Goal: Transaction & Acquisition: Purchase product/service

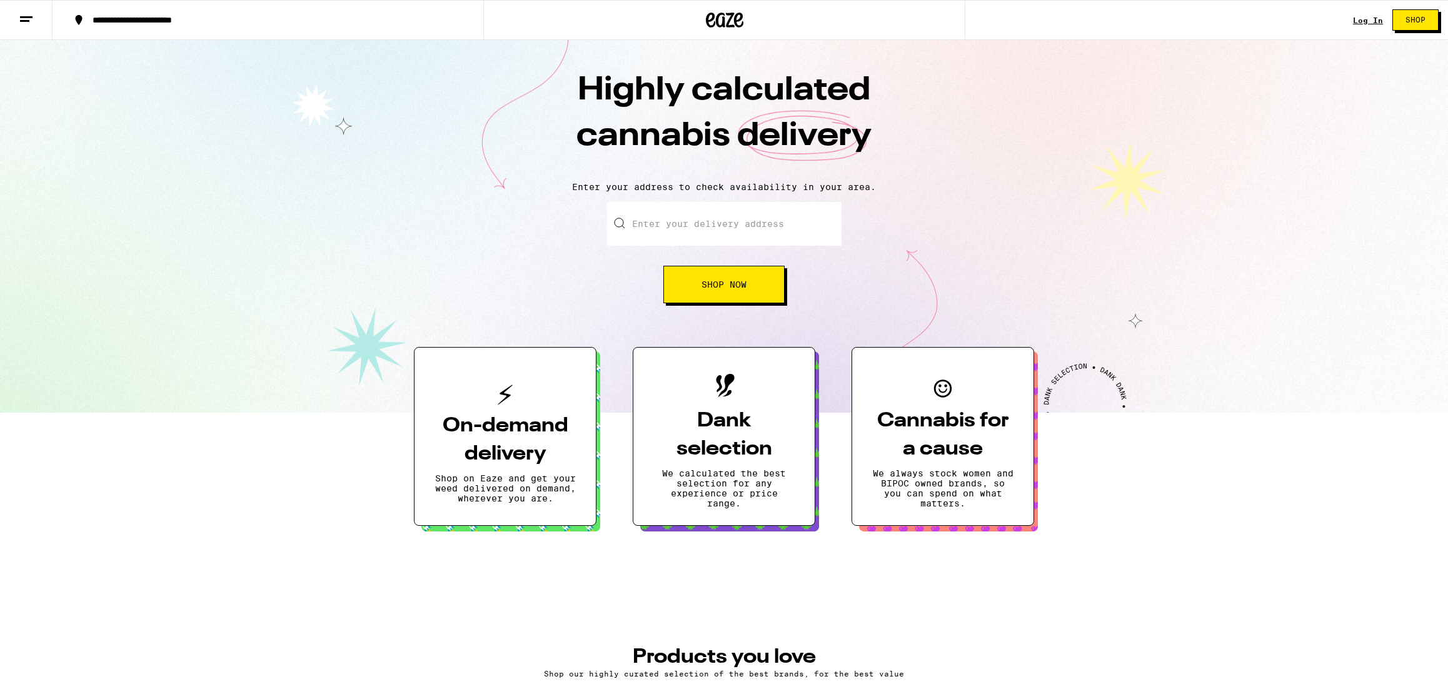
click at [1363, 23] on link "Log In" at bounding box center [1368, 20] width 30 height 8
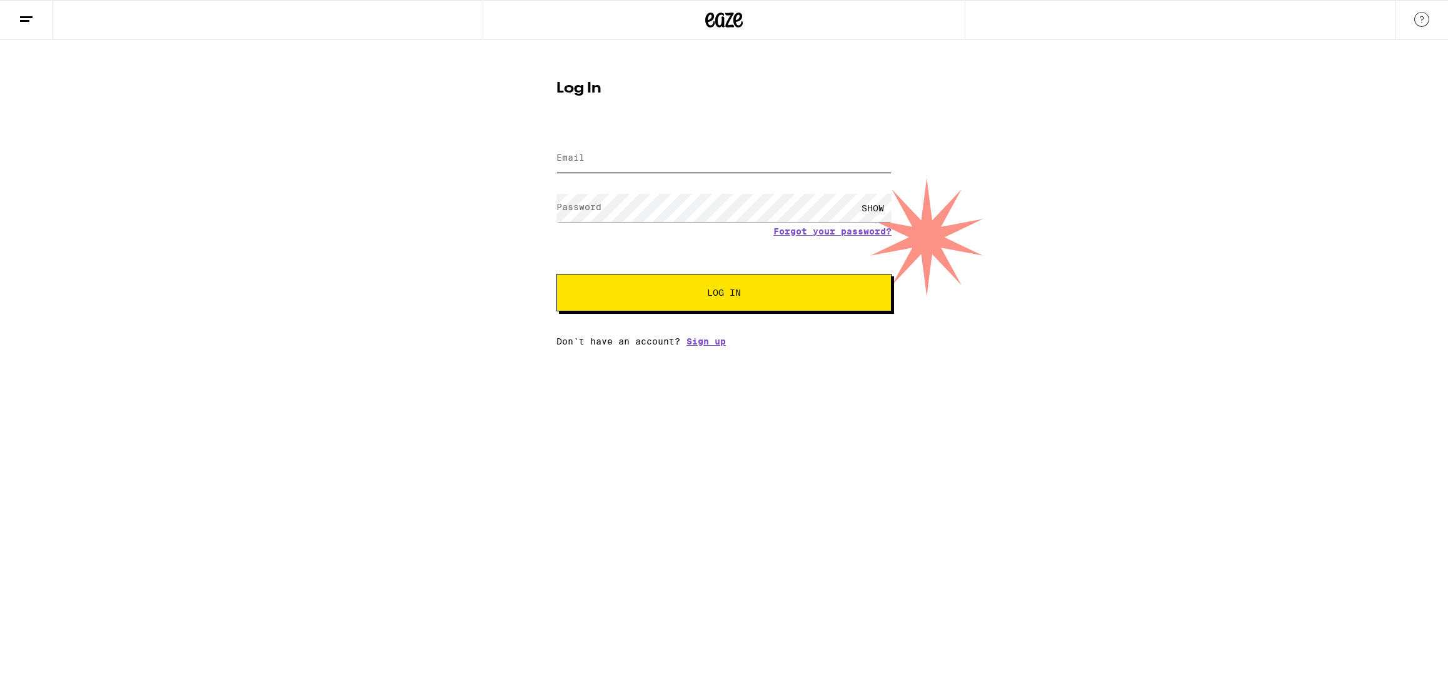
click at [619, 159] on input "Email" at bounding box center [723, 158] width 335 height 28
type input "hello@future-is-color.com"
click at [556, 274] on button "Log In" at bounding box center [723, 293] width 335 height 38
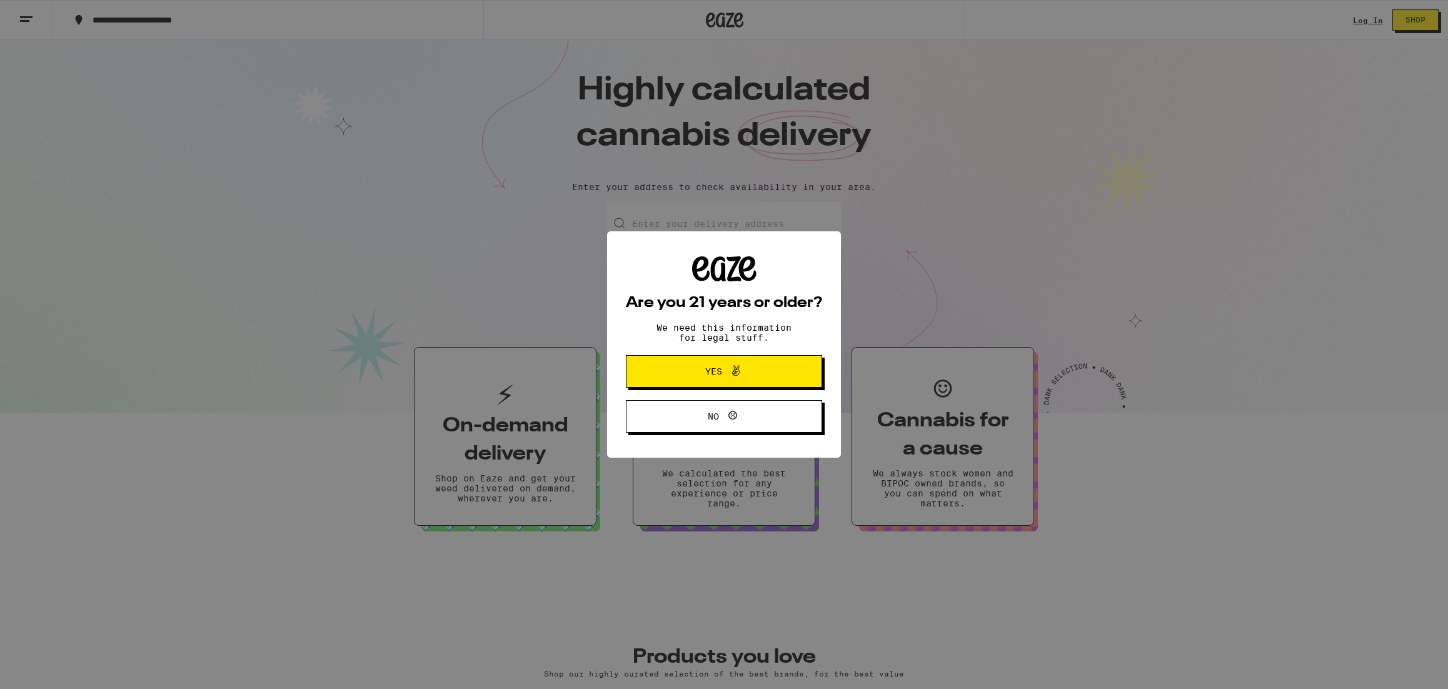
click at [1374, 21] on div "Are you 21 years or older? We need this information for legal stuff. Yes No" at bounding box center [724, 344] width 1448 height 689
drag, startPoint x: 737, startPoint y: 418, endPoint x: 1216, endPoint y: 108, distance: 570.9
click at [737, 418] on icon at bounding box center [732, 415] width 9 height 9
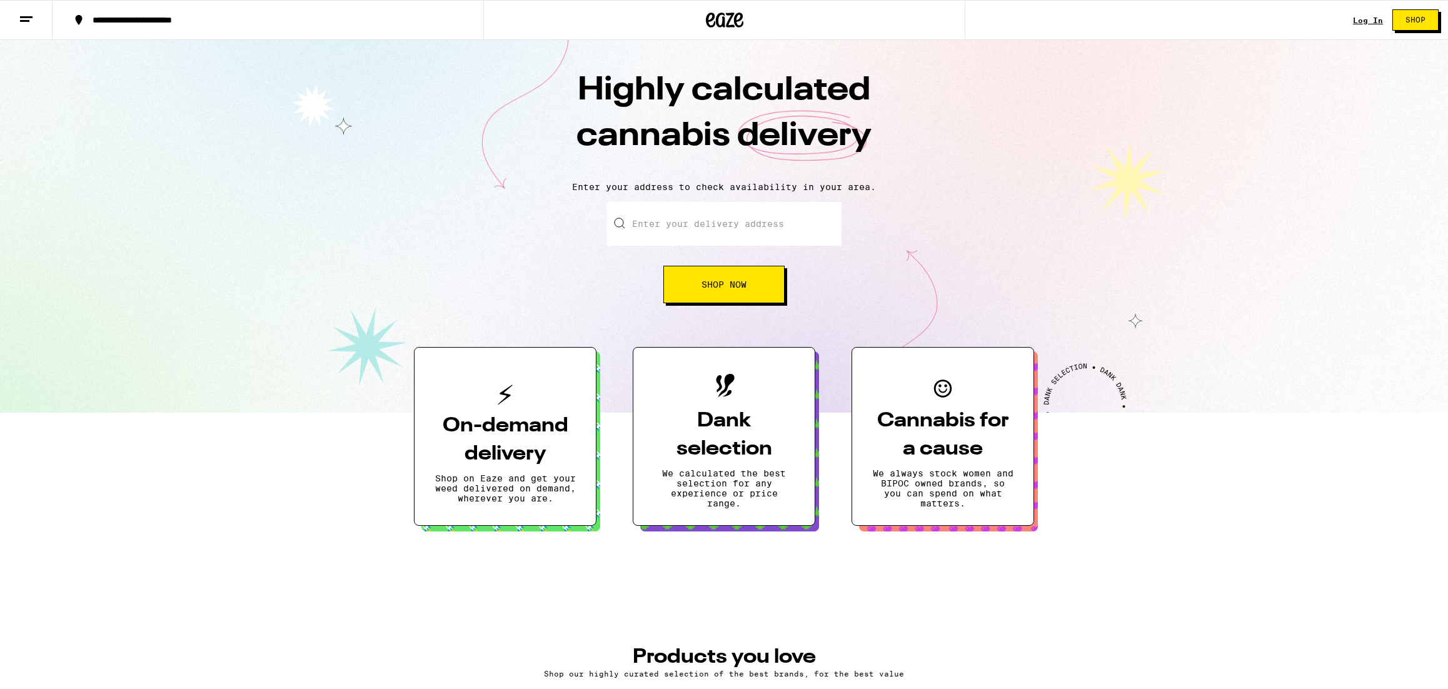
click at [1363, 19] on link "Log In" at bounding box center [1368, 20] width 30 height 8
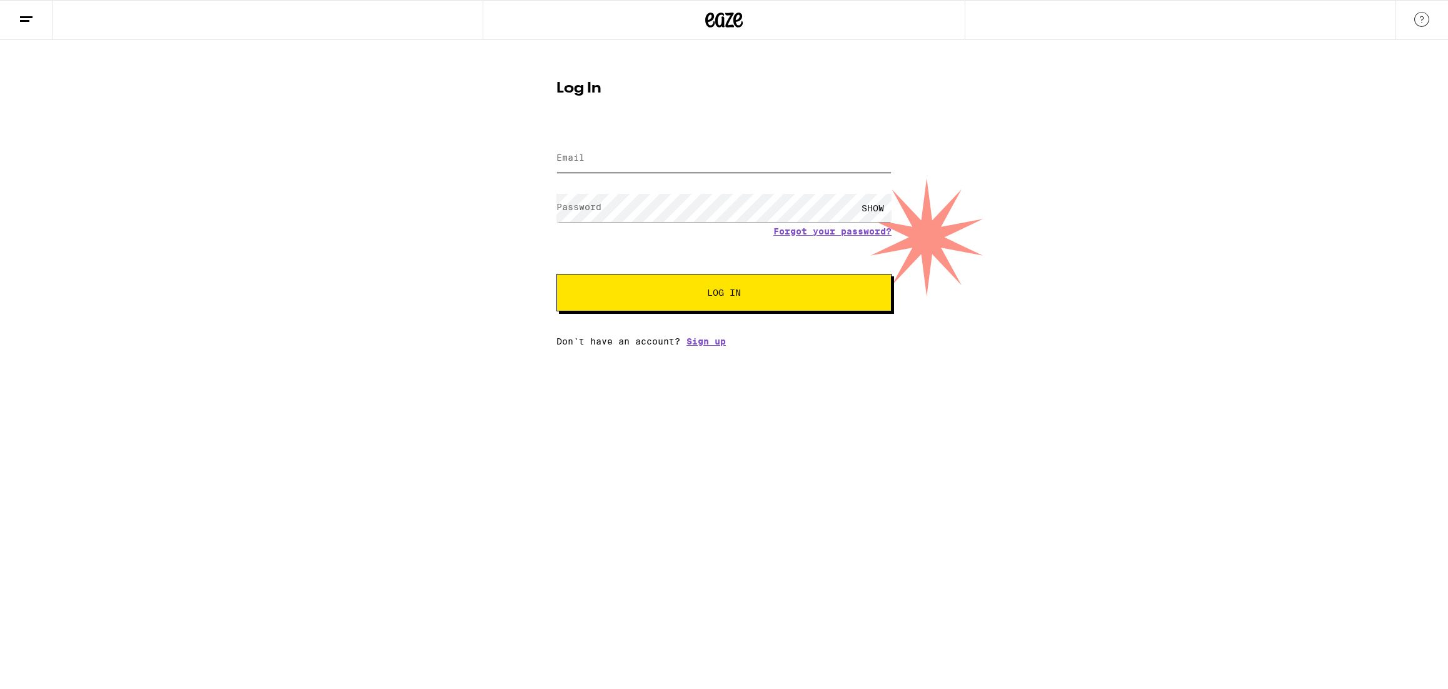
click at [608, 163] on input "Email" at bounding box center [723, 158] width 335 height 28
type input "hello@future-is-color.com"
click at [877, 231] on form "Email Email hello@future-is-color.com Password Password SHOW Forgot your passwo…" at bounding box center [723, 220] width 335 height 184
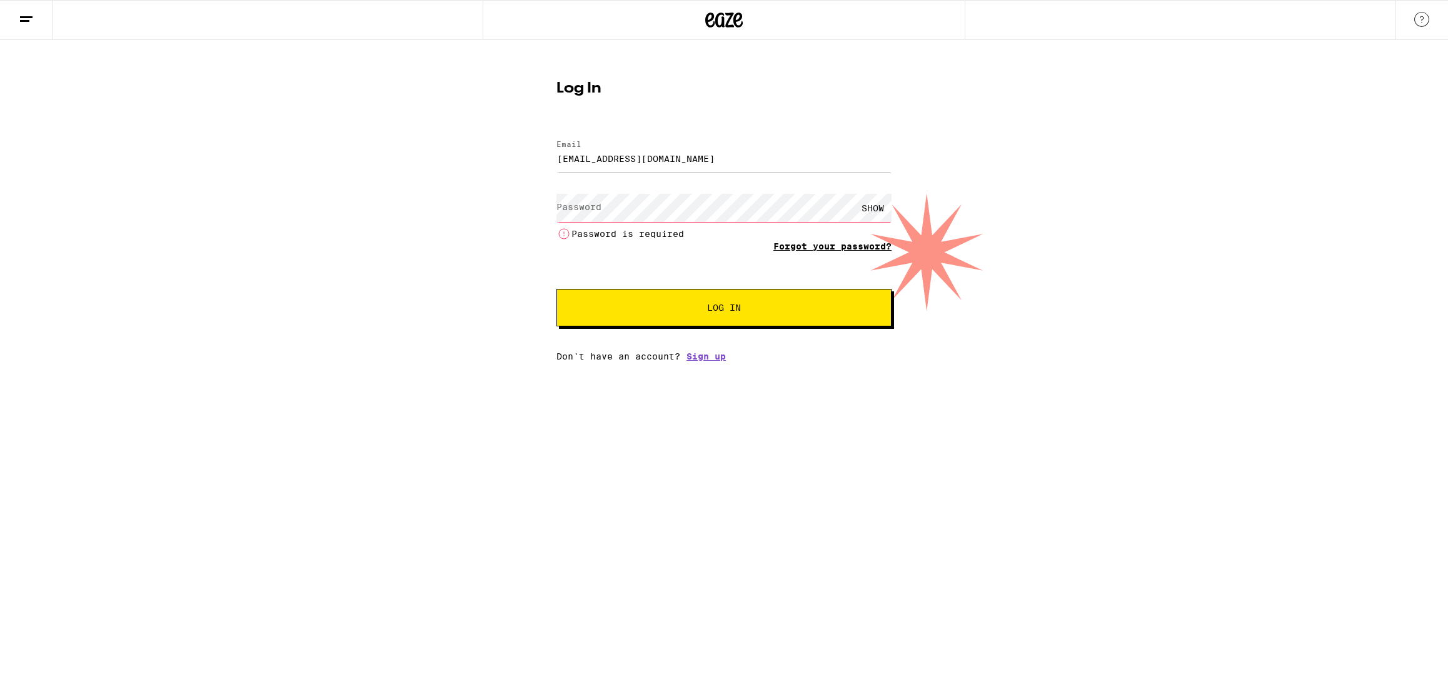
click at [805, 247] on link "Forgot your password?" at bounding box center [832, 246] width 118 height 10
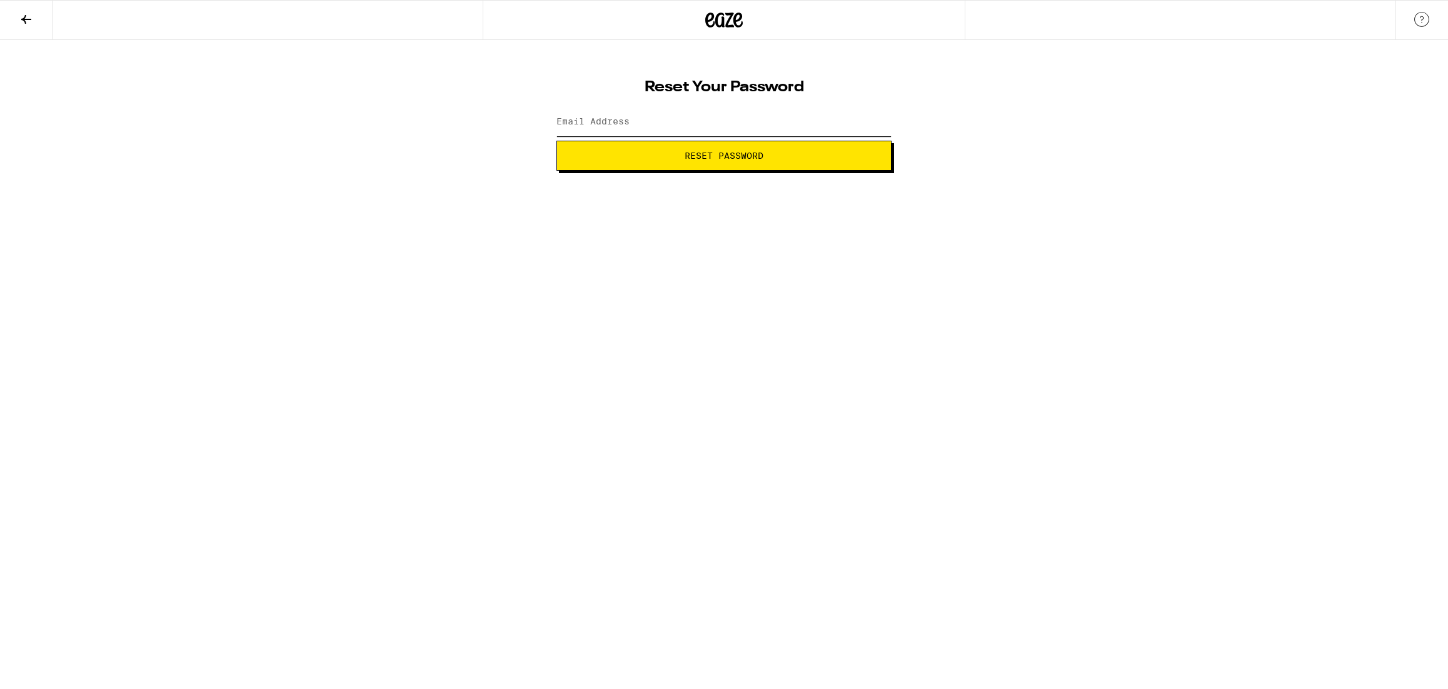
click at [620, 129] on input "Email Address" at bounding box center [723, 122] width 335 height 28
type input "hello@future-is-color.com"
click at [690, 156] on span "Reset Password" at bounding box center [724, 155] width 79 height 9
click at [556, 141] on button "Submit" at bounding box center [723, 156] width 335 height 30
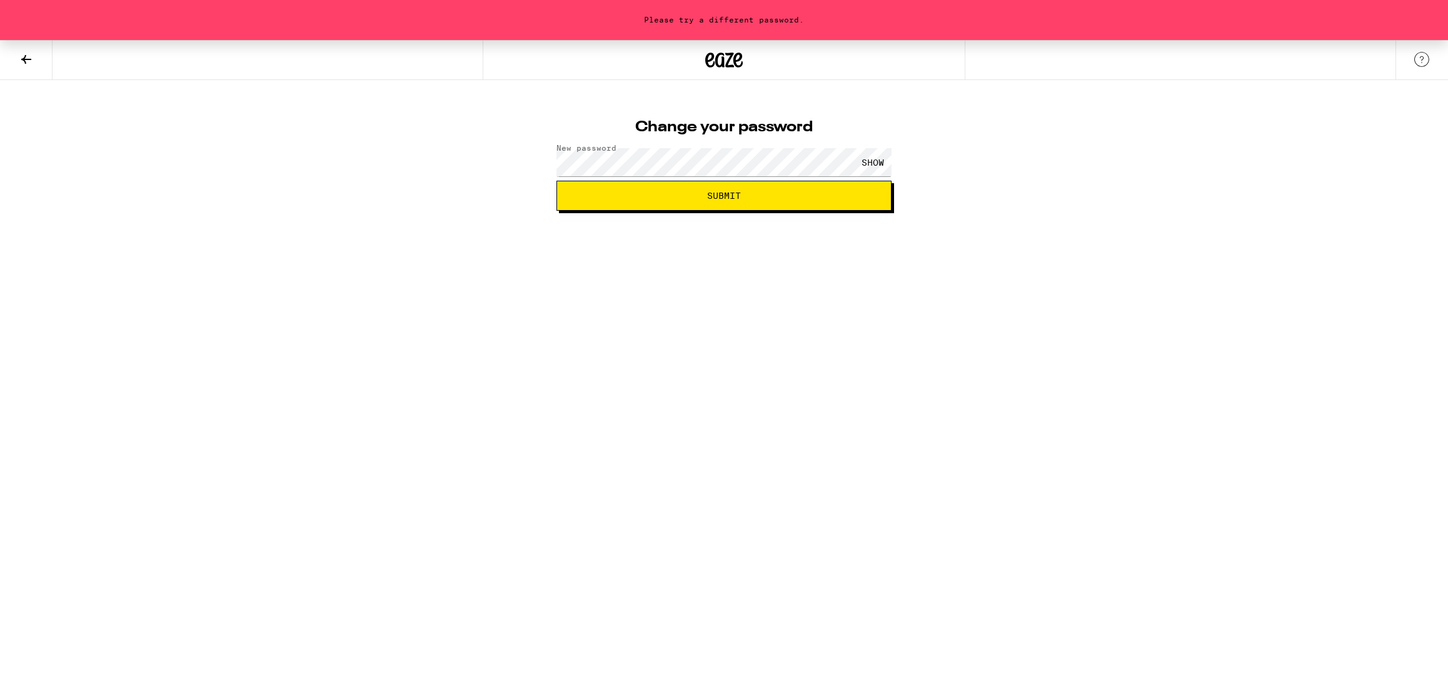
click at [879, 161] on div "SHOW" at bounding box center [873, 162] width 38 height 28
click at [556, 181] on button "Submit" at bounding box center [723, 196] width 335 height 30
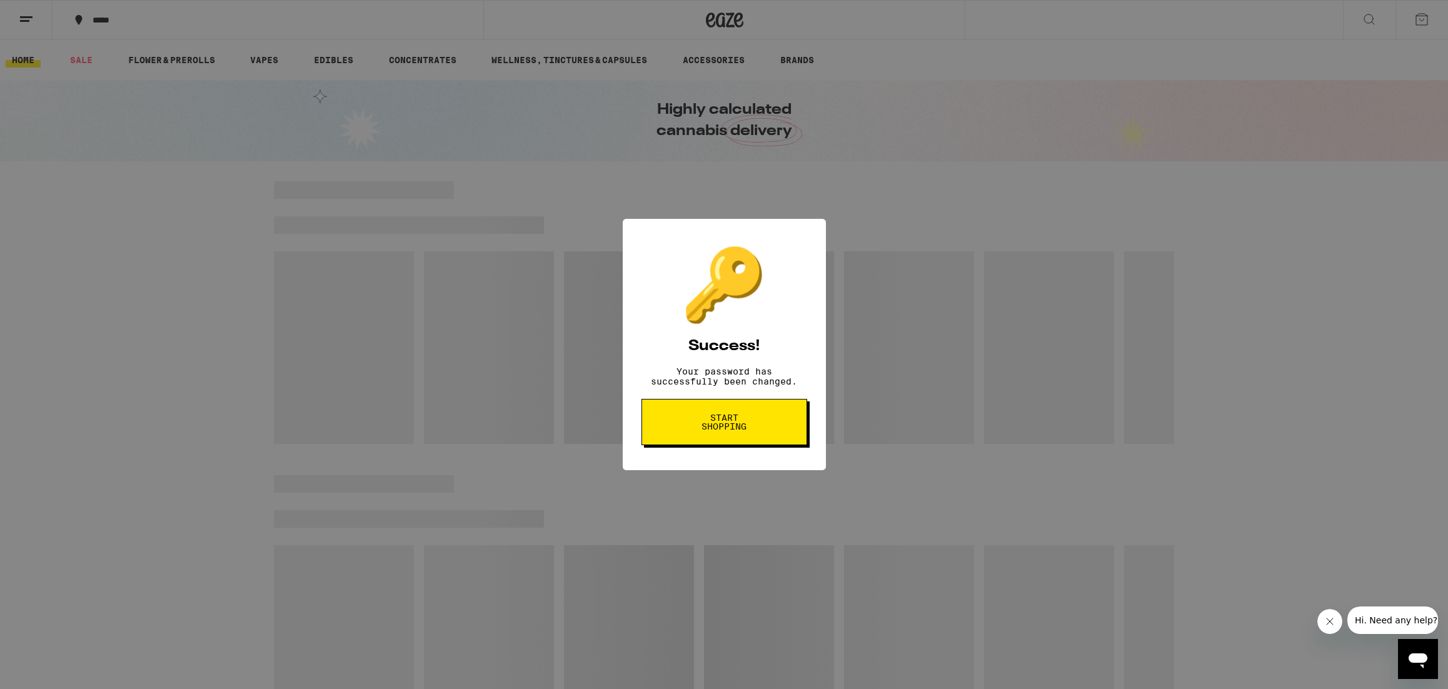
click at [769, 430] on button "Start shopping" at bounding box center [725, 422] width 166 height 46
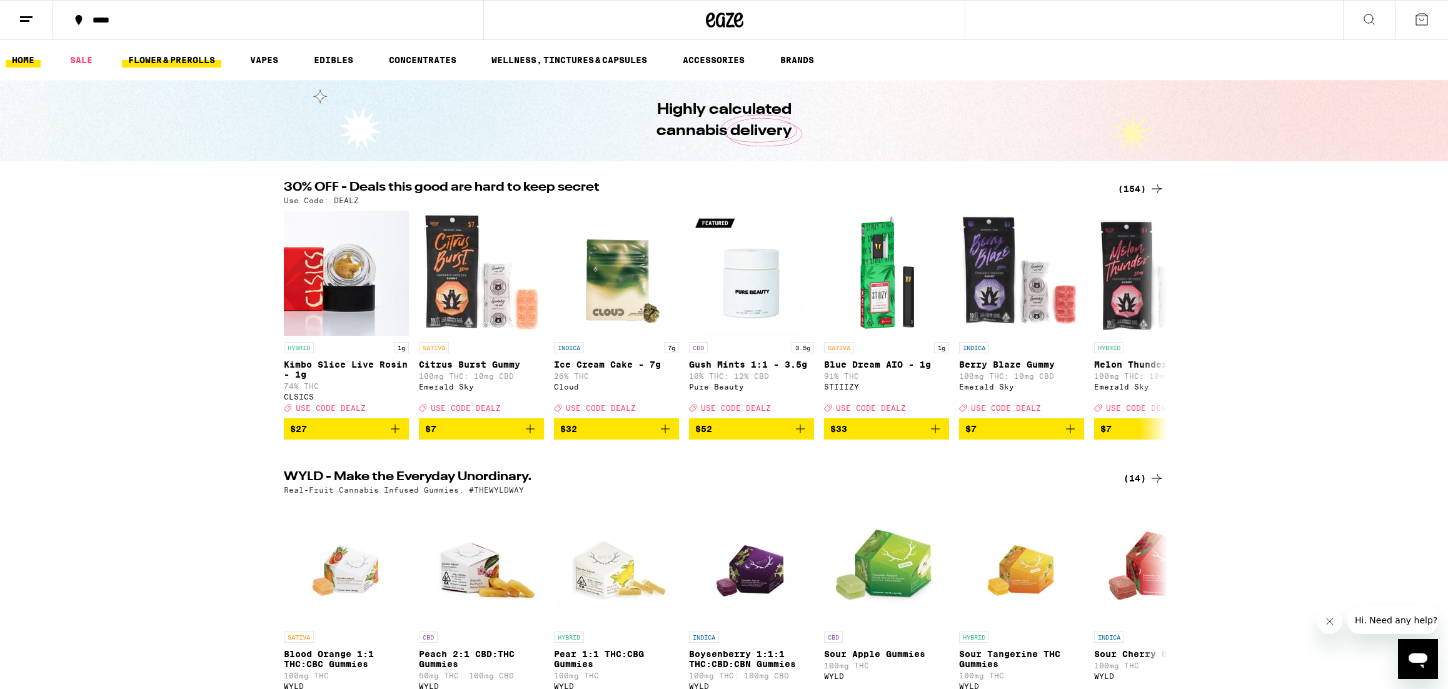
click at [173, 64] on link "FLOWER & PREROLLS" at bounding box center [171, 60] width 99 height 15
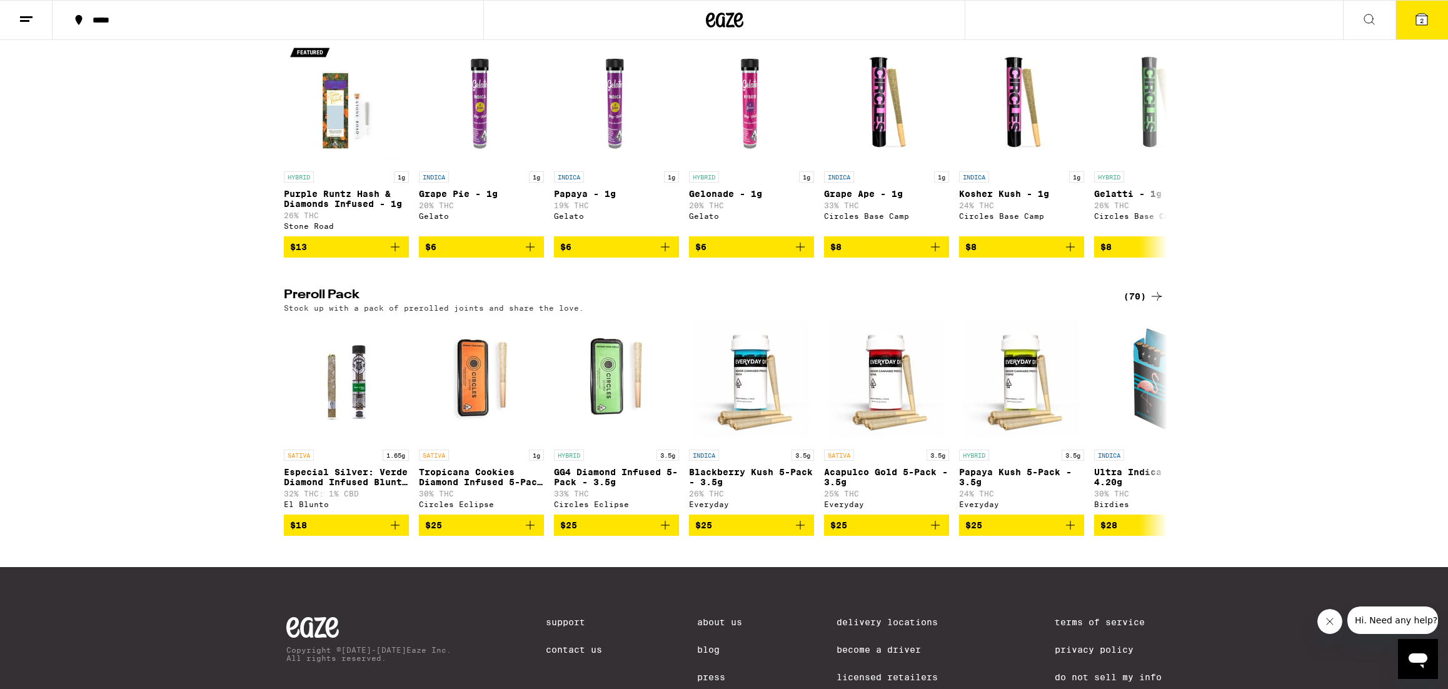
scroll to position [735, 0]
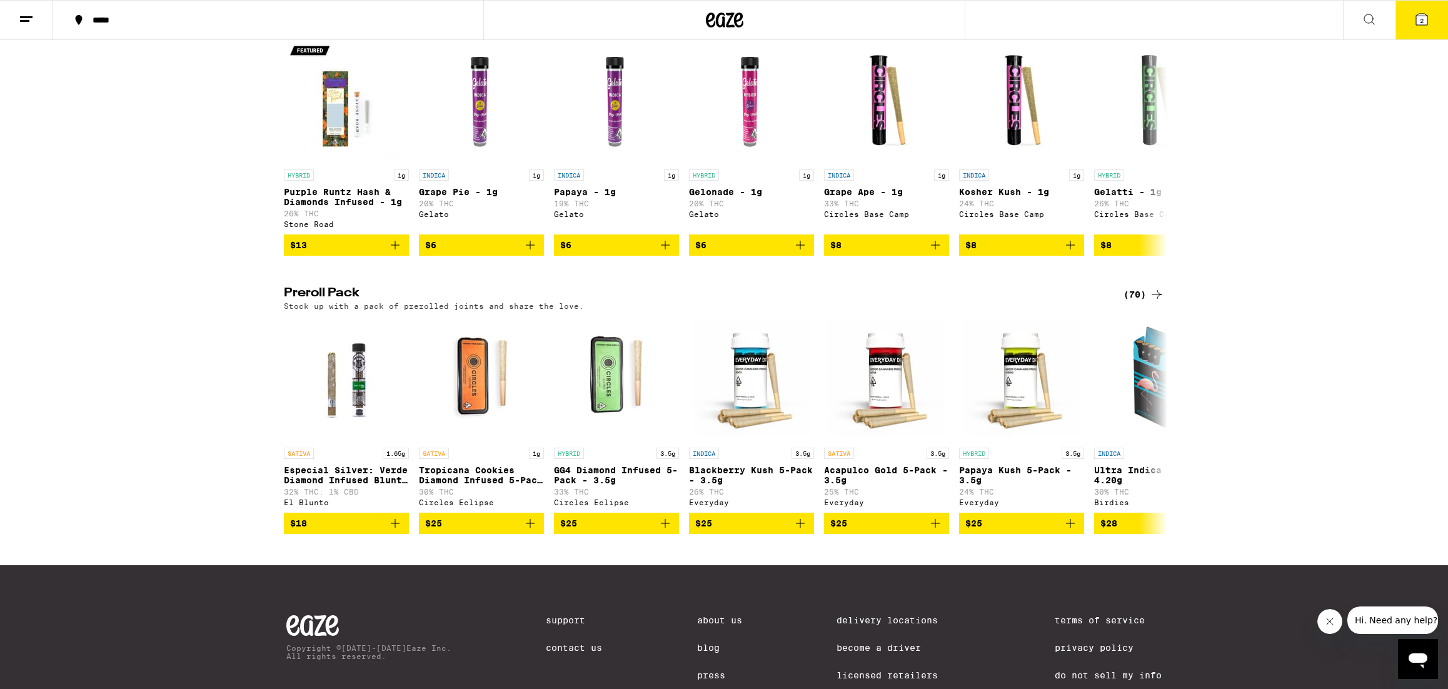
click at [1157, 302] on icon at bounding box center [1156, 294] width 15 height 15
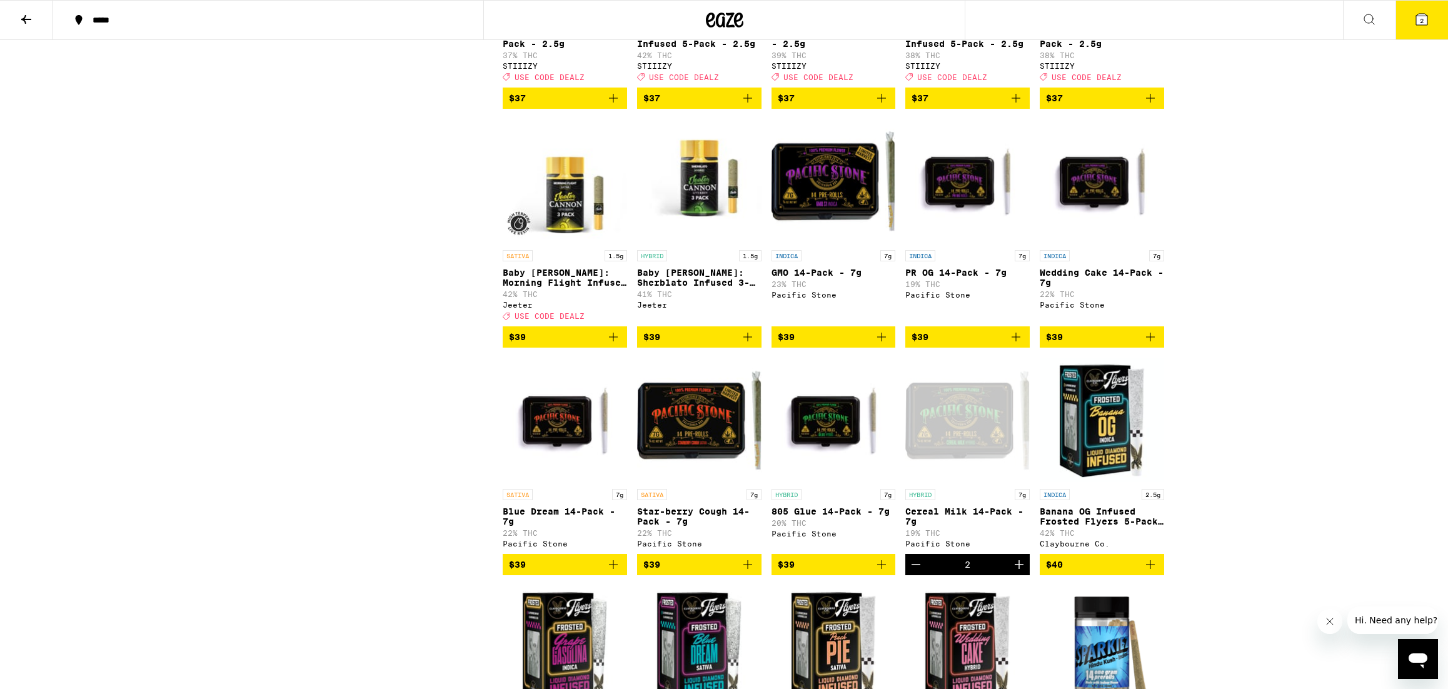
scroll to position [1461, 0]
click at [918, 573] on icon "Decrement" at bounding box center [916, 565] width 15 height 15
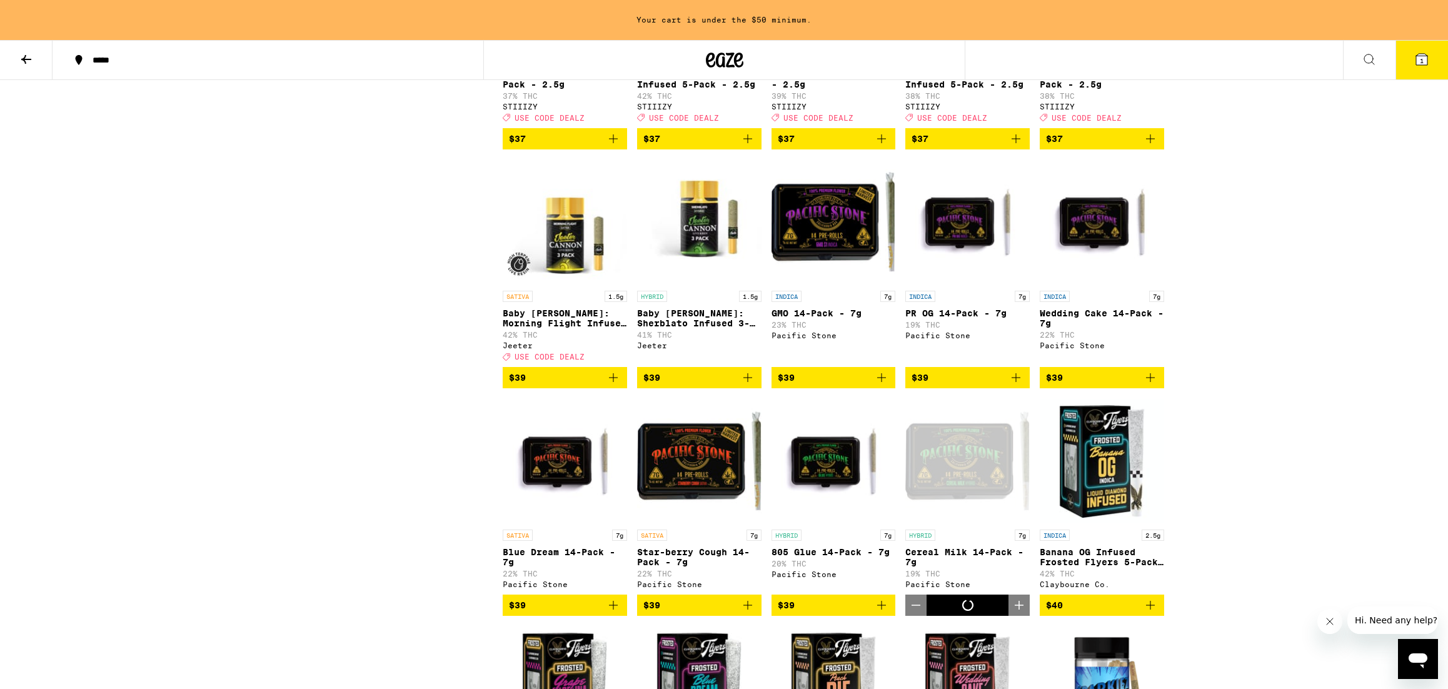
scroll to position [1501, 0]
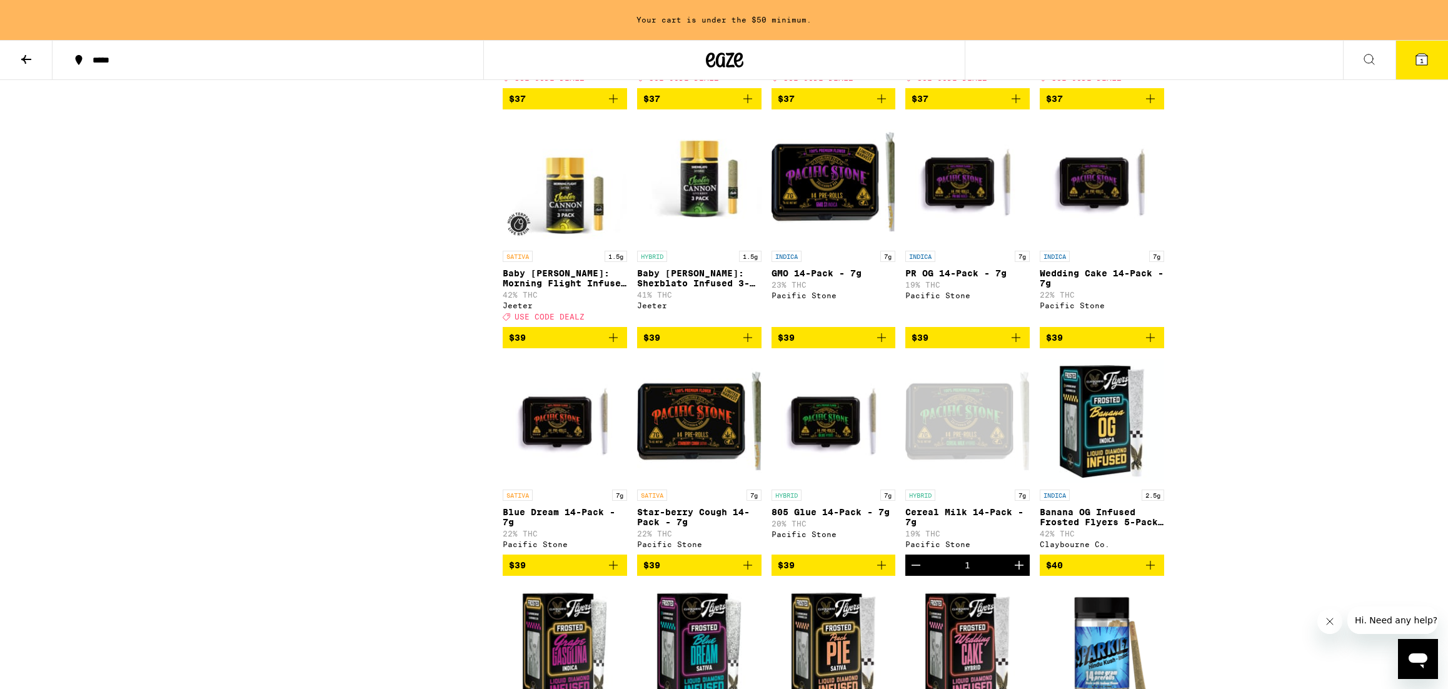
click at [885, 342] on icon "Add to bag" at bounding box center [881, 337] width 9 height 9
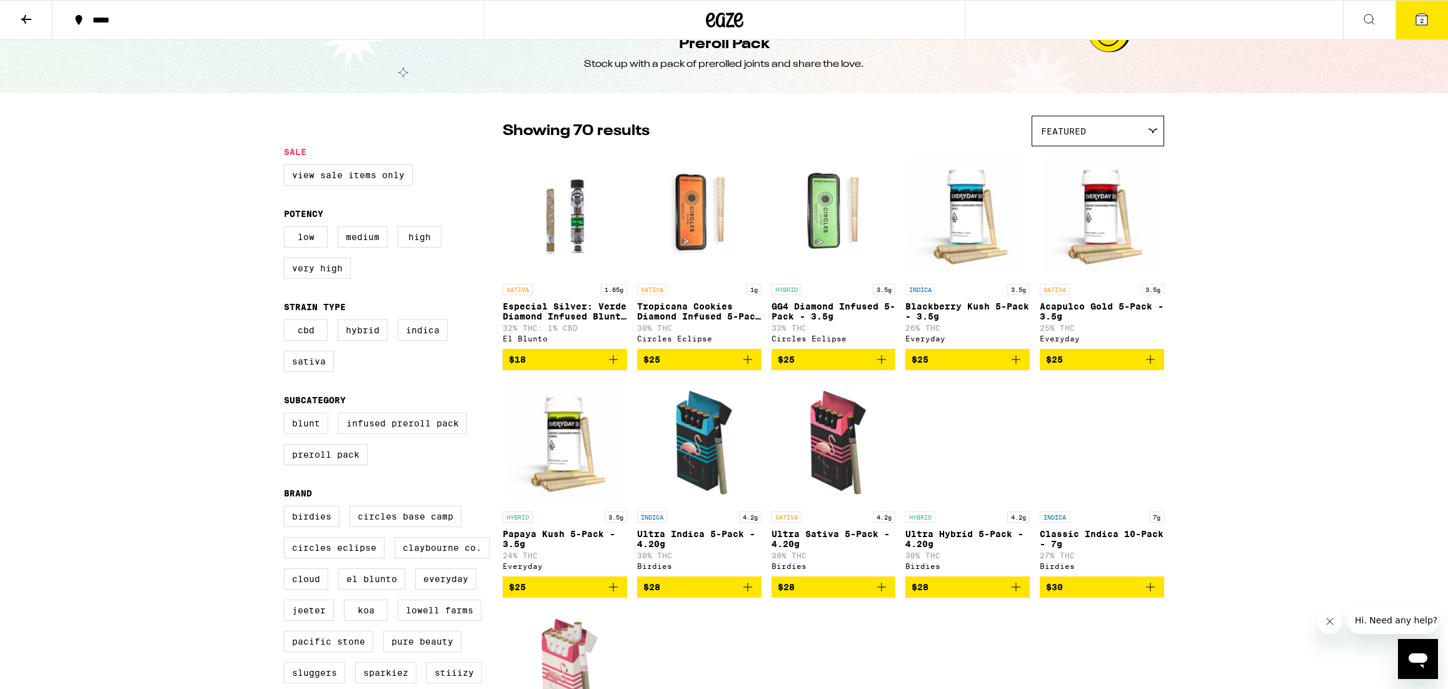
scroll to position [0, 0]
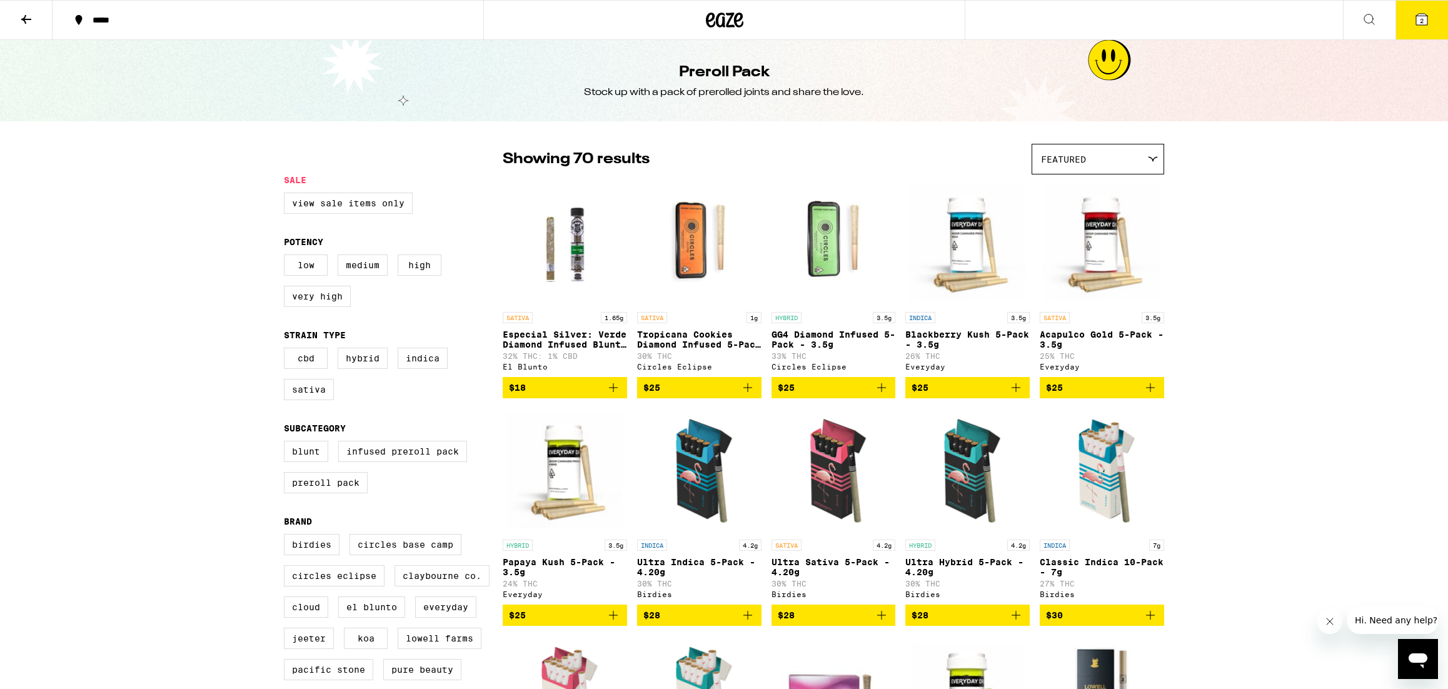
click at [1424, 15] on icon at bounding box center [1421, 19] width 11 height 11
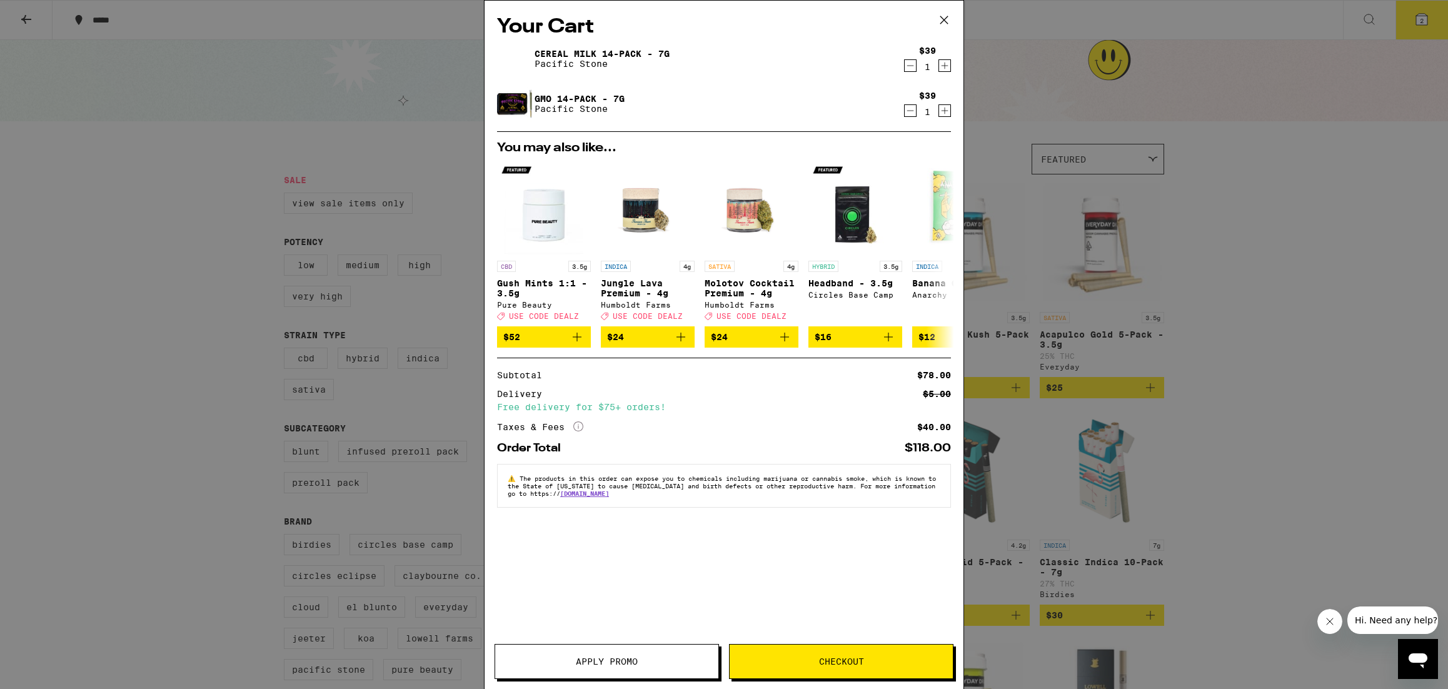
click at [860, 665] on span "Checkout" at bounding box center [841, 661] width 45 height 9
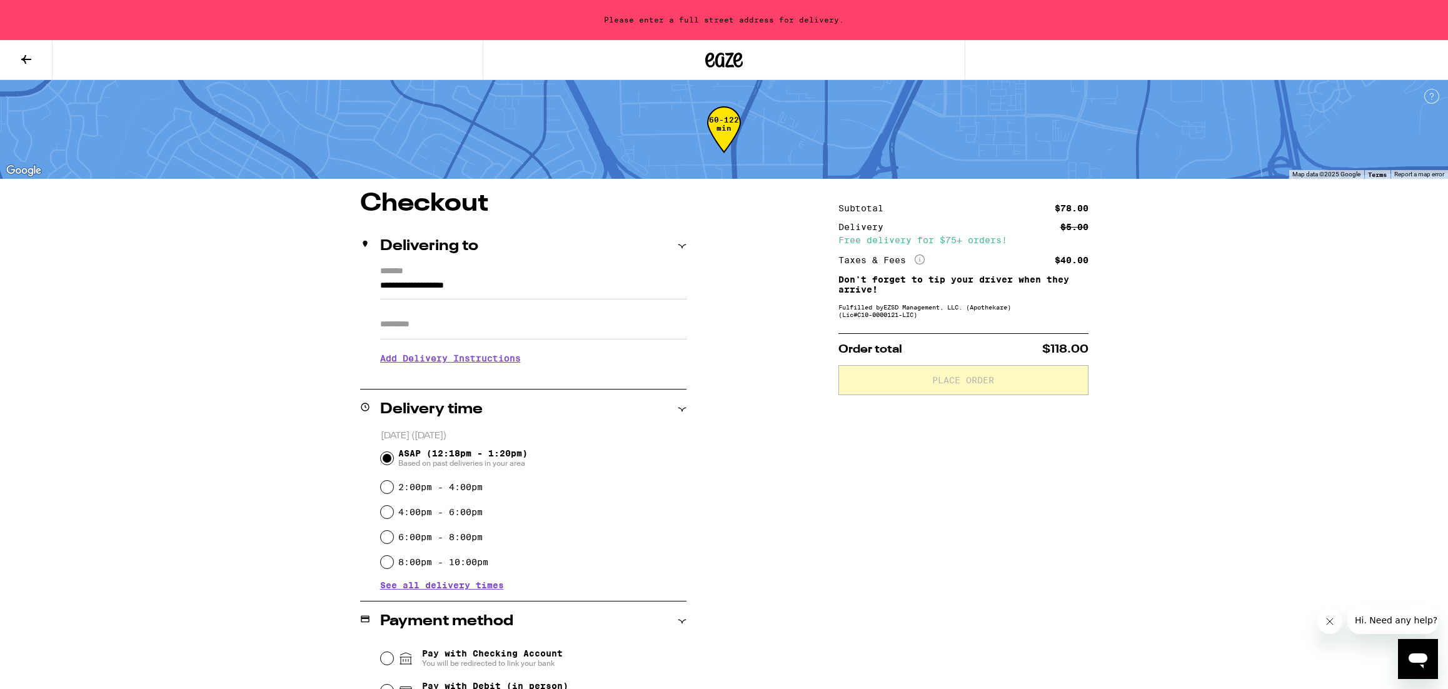
click at [465, 288] on input "**********" at bounding box center [533, 288] width 306 height 21
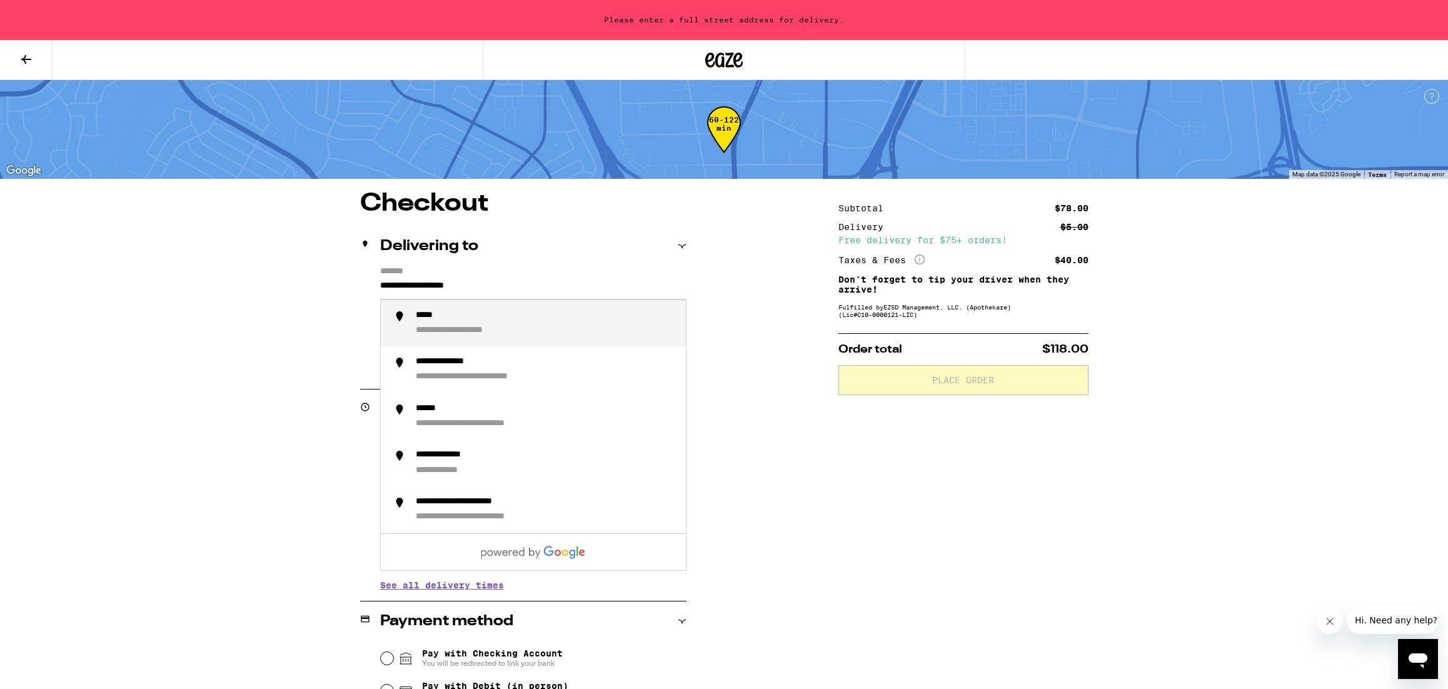
click at [465, 288] on input "**********" at bounding box center [533, 288] width 306 height 21
click at [548, 318] on div "**********" at bounding box center [495, 316] width 158 height 12
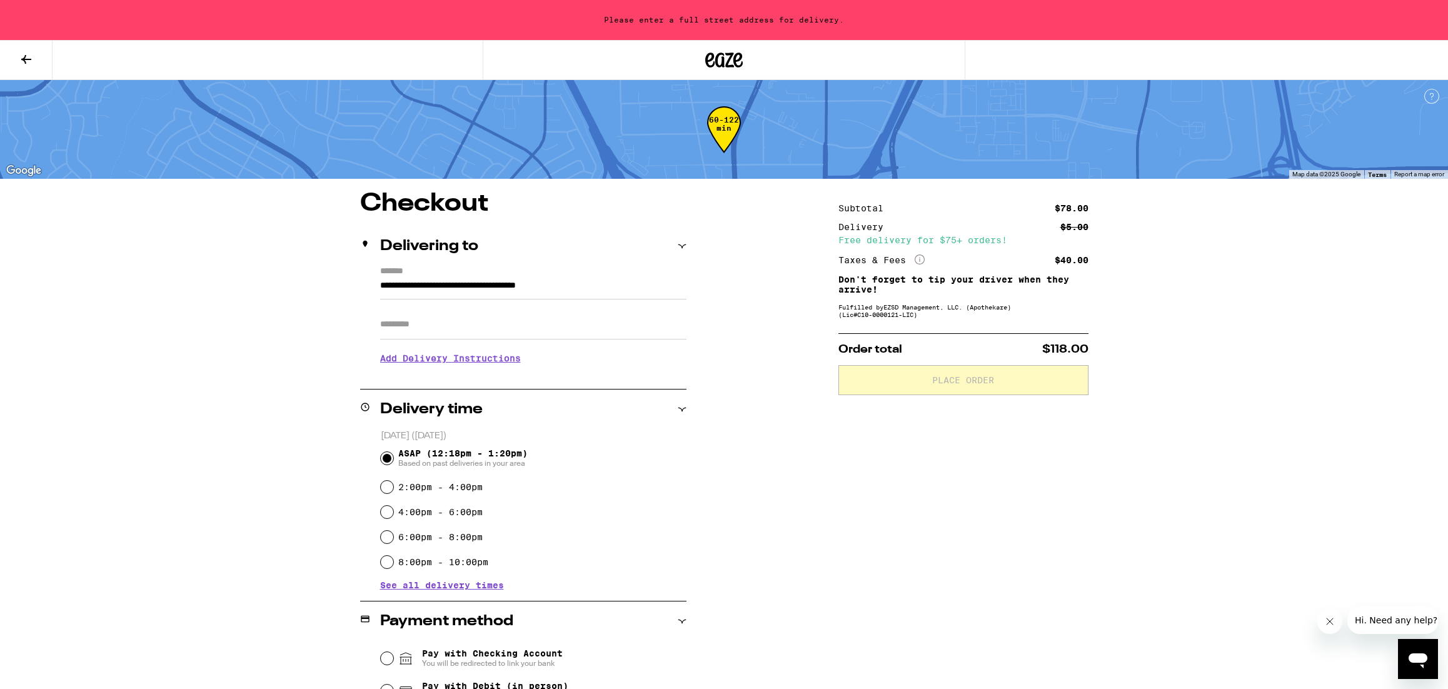
type input "**********"
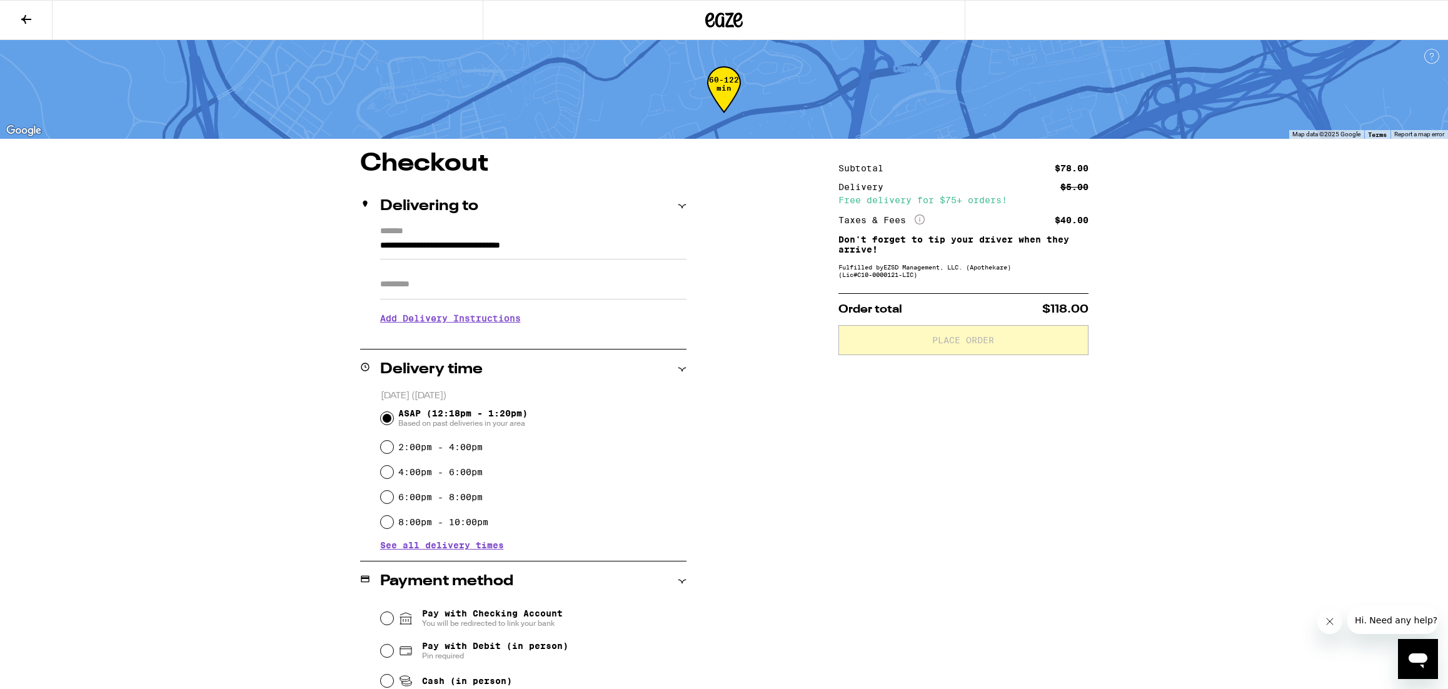
scroll to position [149, 0]
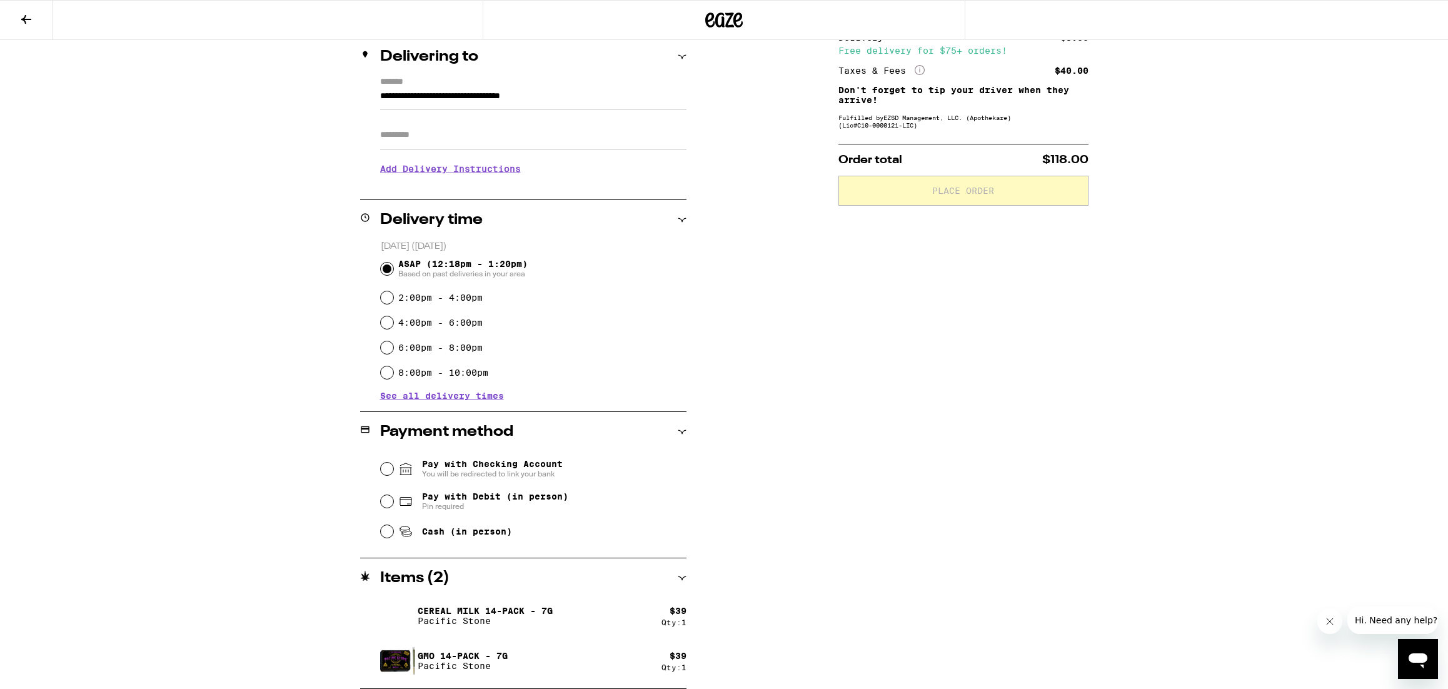
click at [395, 503] on div "Pay with Debit (in person) Pin required" at bounding box center [534, 501] width 306 height 33
click at [390, 503] on input "Pay with Debit (in person) Pin required" at bounding box center [387, 501] width 13 height 13
radio input "true"
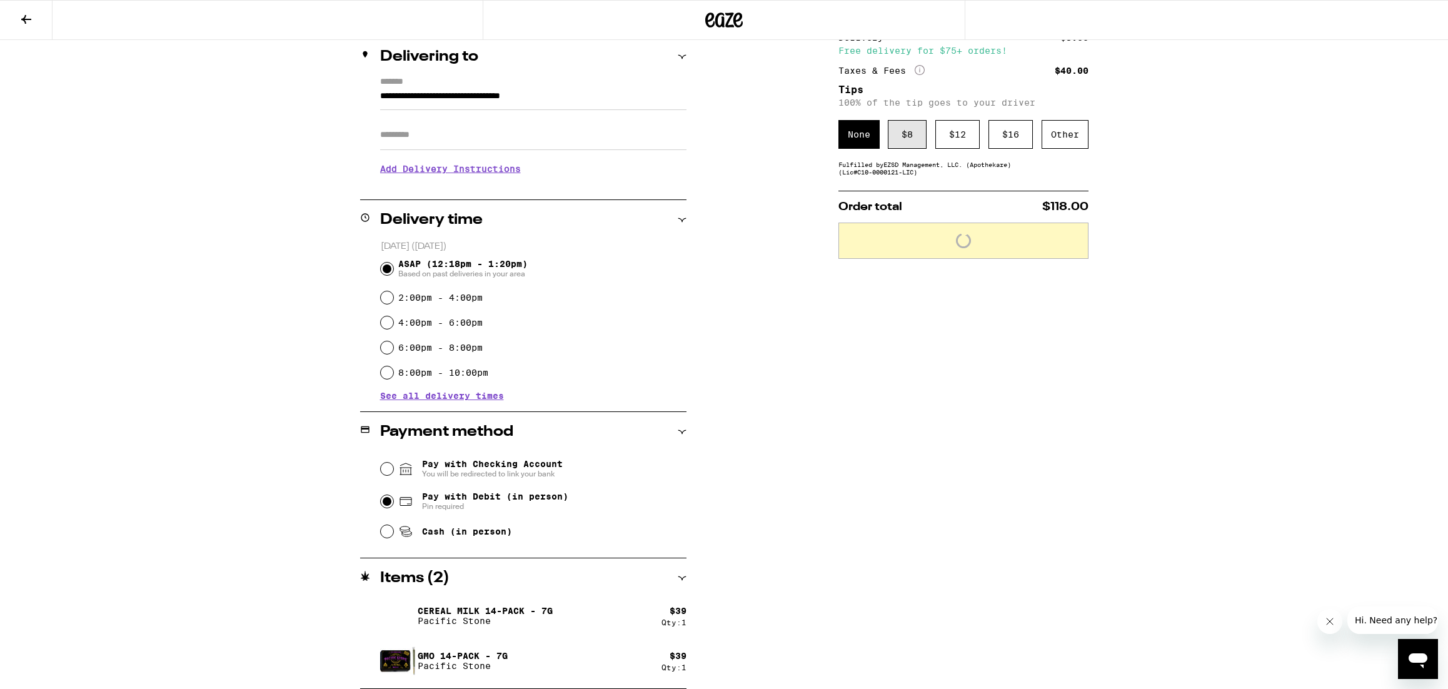
click at [914, 142] on div "$ 8" at bounding box center [907, 134] width 39 height 29
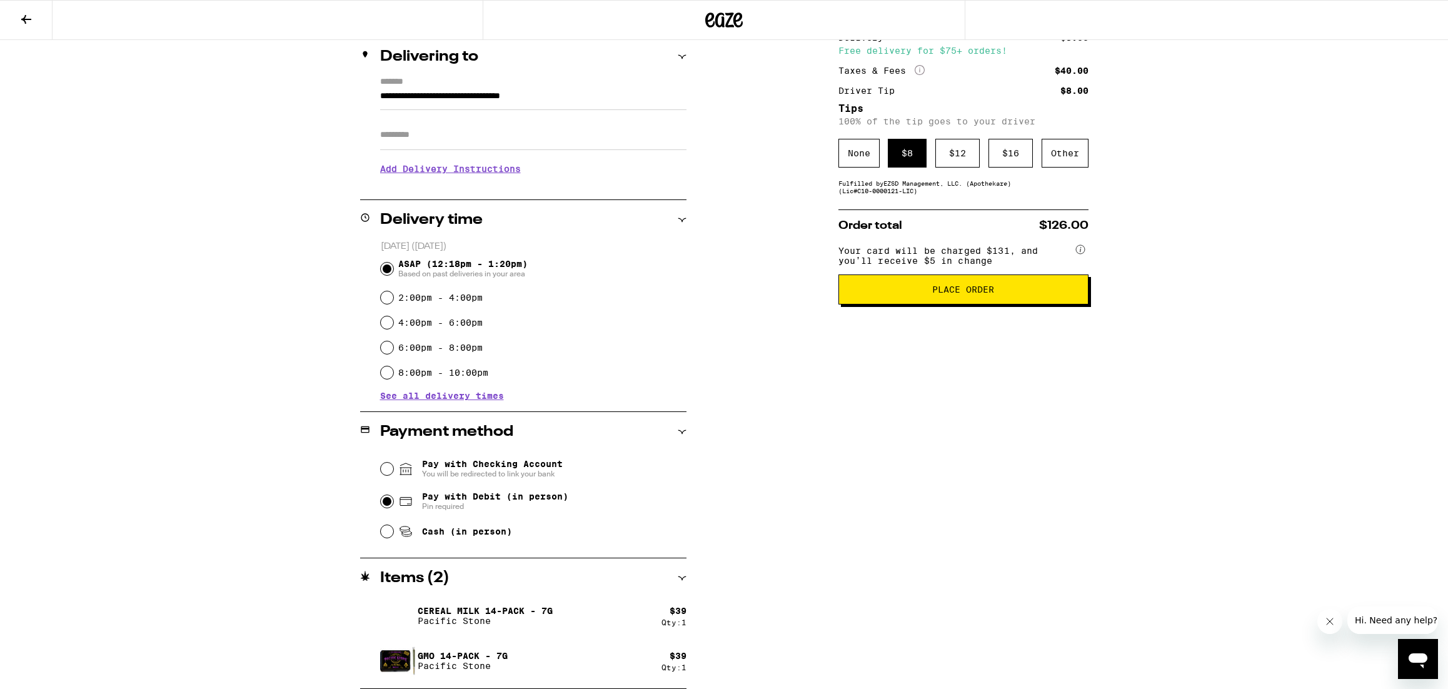
click at [979, 305] on button "Place Order" at bounding box center [963, 289] width 250 height 30
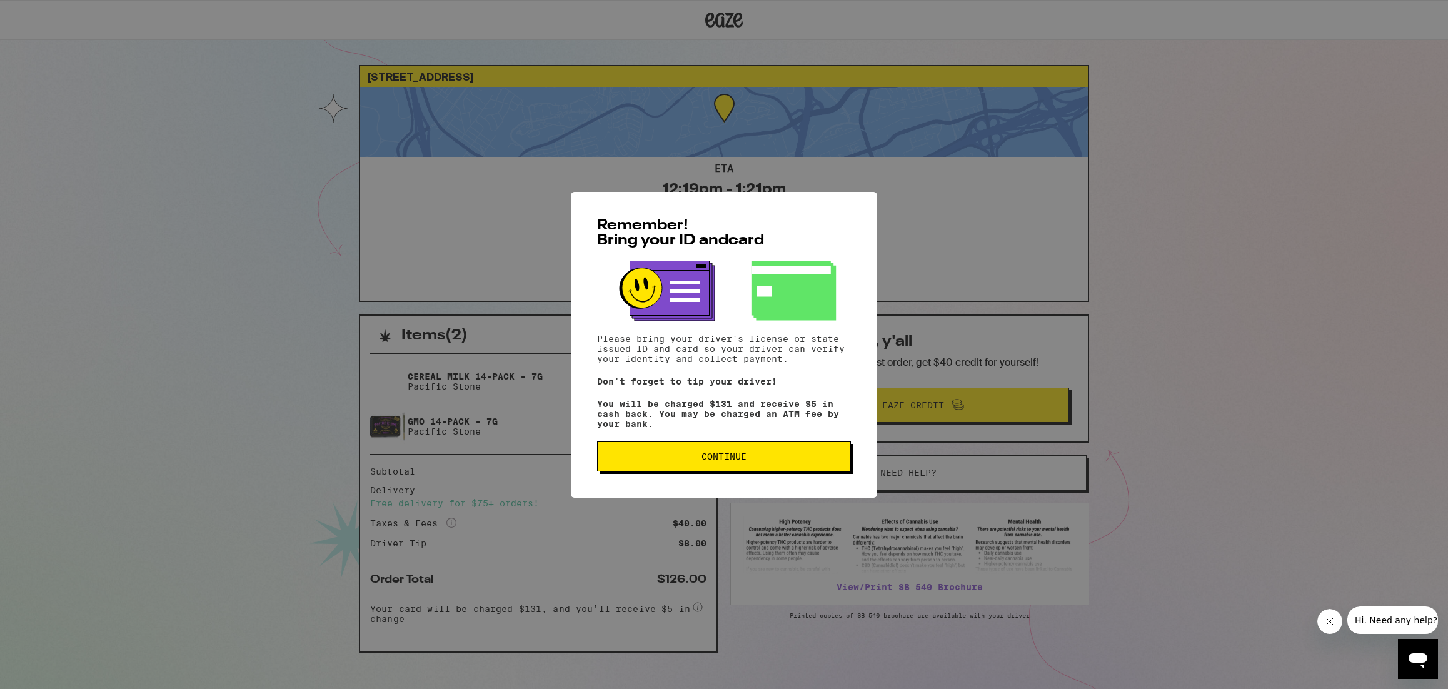
click at [755, 476] on div "Remember! Bring your ID and card Please bring your driver's license or state is…" at bounding box center [724, 345] width 306 height 306
click at [758, 466] on button "Continue" at bounding box center [724, 456] width 254 height 30
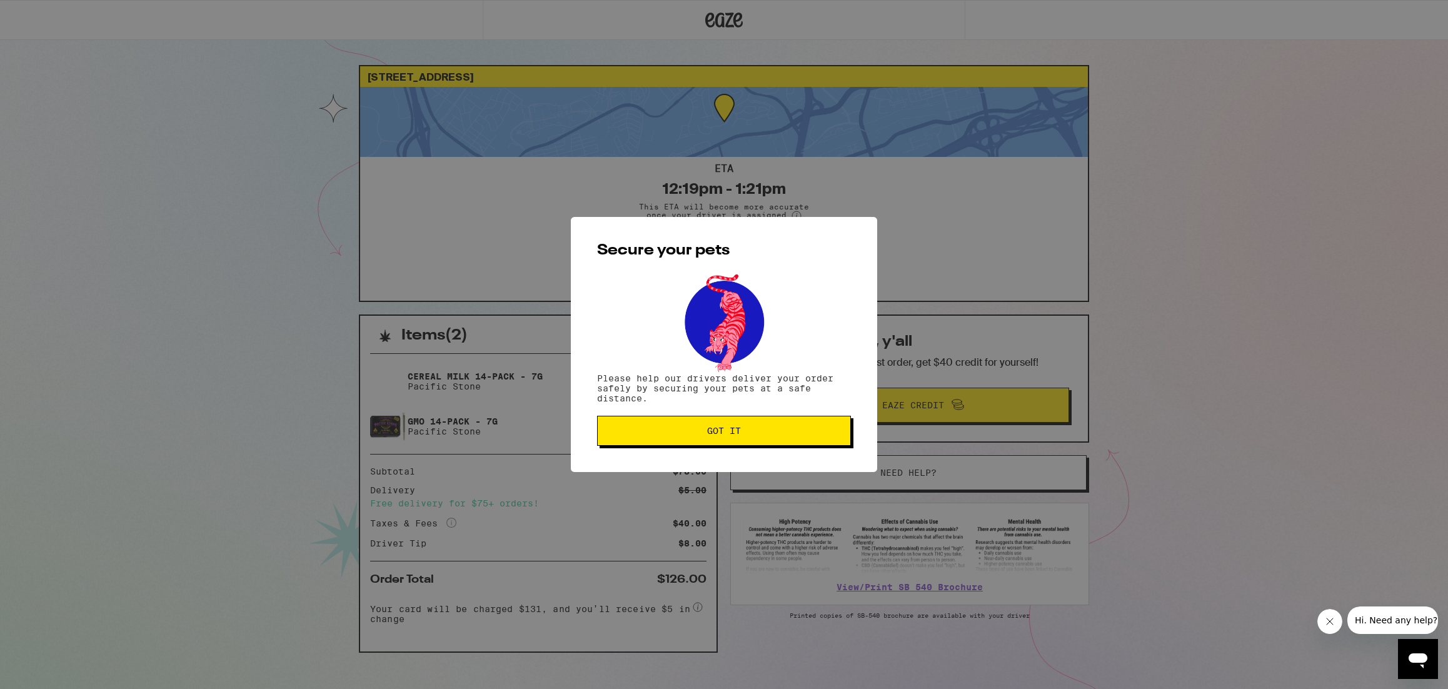
click at [737, 431] on span "Got it" at bounding box center [724, 430] width 34 height 9
